Goal: Find specific page/section: Find specific page/section

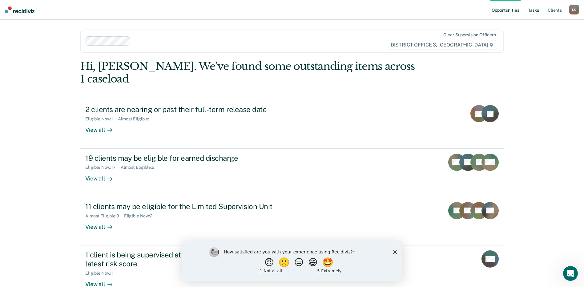
click at [535, 9] on link "Tasks" at bounding box center [534, 10] width 14 height 20
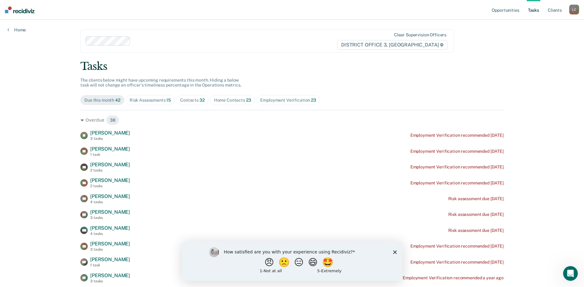
click at [227, 99] on div "Home Contacts 23" at bounding box center [232, 100] width 37 height 5
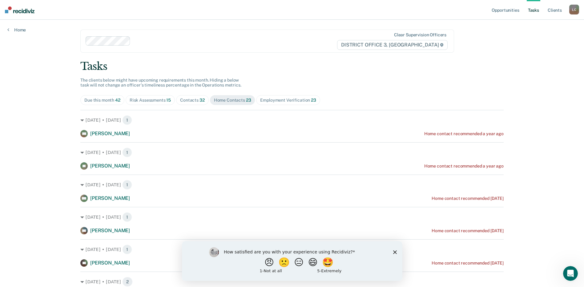
click at [393, 250] on icon "Close survey" at bounding box center [395, 252] width 4 height 4
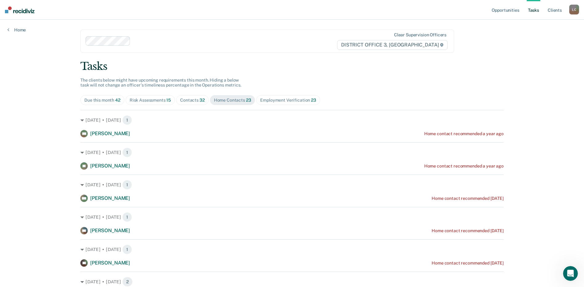
click at [185, 98] on div "Contacts 32" at bounding box center [192, 100] width 25 height 5
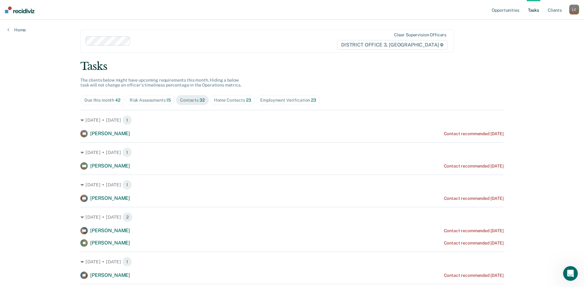
click at [155, 98] on div "Risk Assessments 15" at bounding box center [150, 100] width 41 height 5
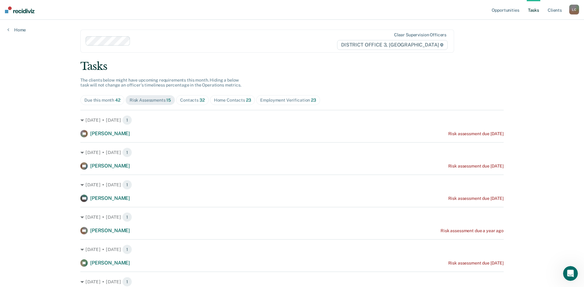
click at [235, 101] on div "Home Contacts 23" at bounding box center [232, 100] width 37 height 5
click at [293, 69] on div "Tasks" at bounding box center [291, 66] width 423 height 13
